Goal: Find specific page/section: Find specific page/section

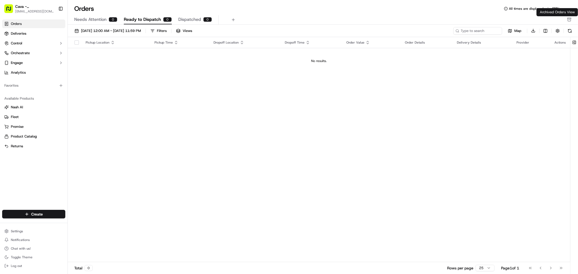
click at [570, 15] on div "Archived Orders View Archived Orders View" at bounding box center [557, 12] width 41 height 8
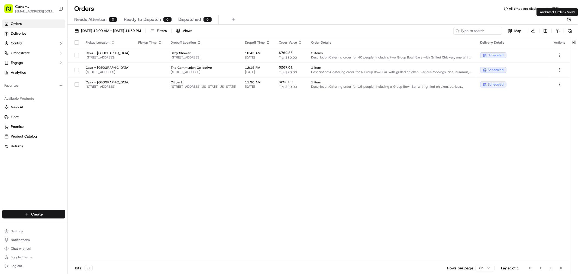
click at [570, 19] on rect "button" at bounding box center [570, 18] width 4 height 1
click at [29, 24] on link "Orders" at bounding box center [33, 24] width 63 height 9
